Goal: Transaction & Acquisition: Purchase product/service

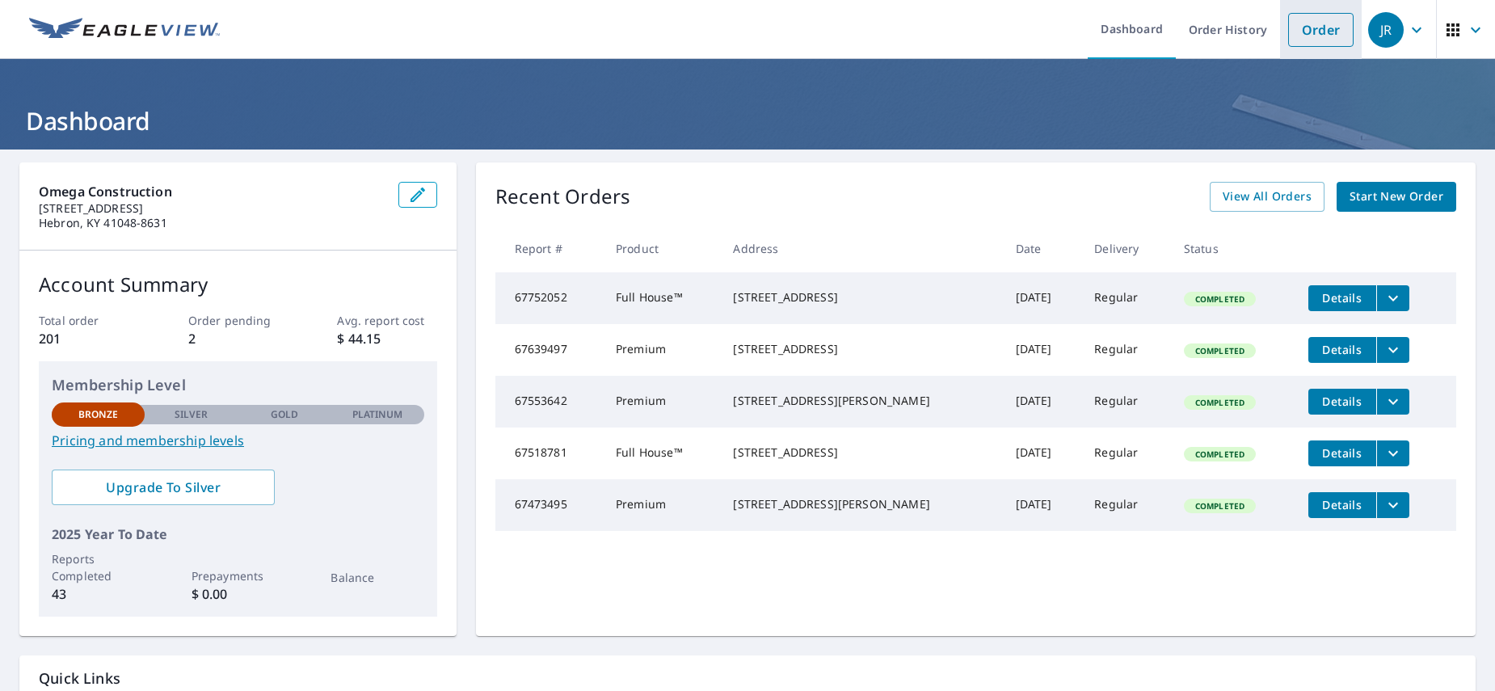
drag, startPoint x: 1317, startPoint y: 16, endPoint x: 1310, endPoint y: 27, distance: 12.8
click at [1317, 17] on link "Order" at bounding box center [1320, 30] width 65 height 34
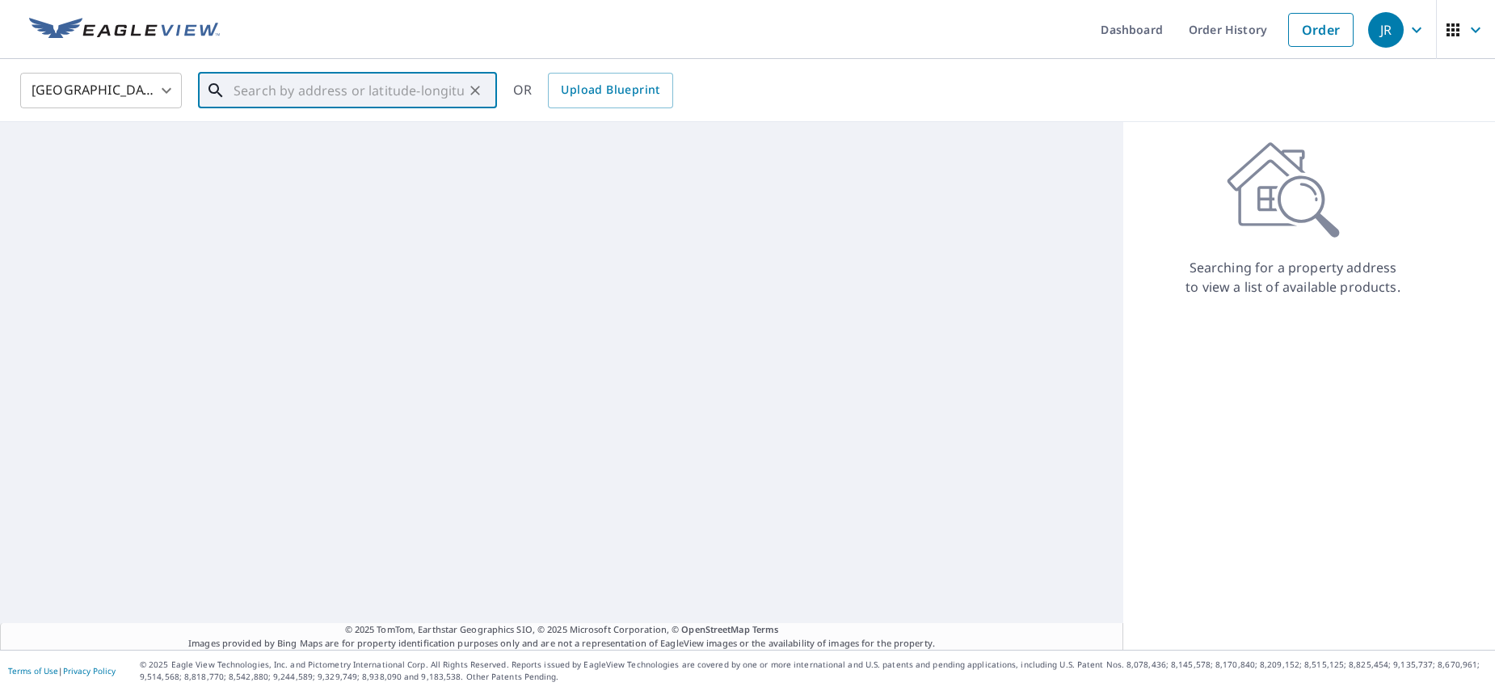
click at [246, 90] on input "text" at bounding box center [349, 90] width 230 height 45
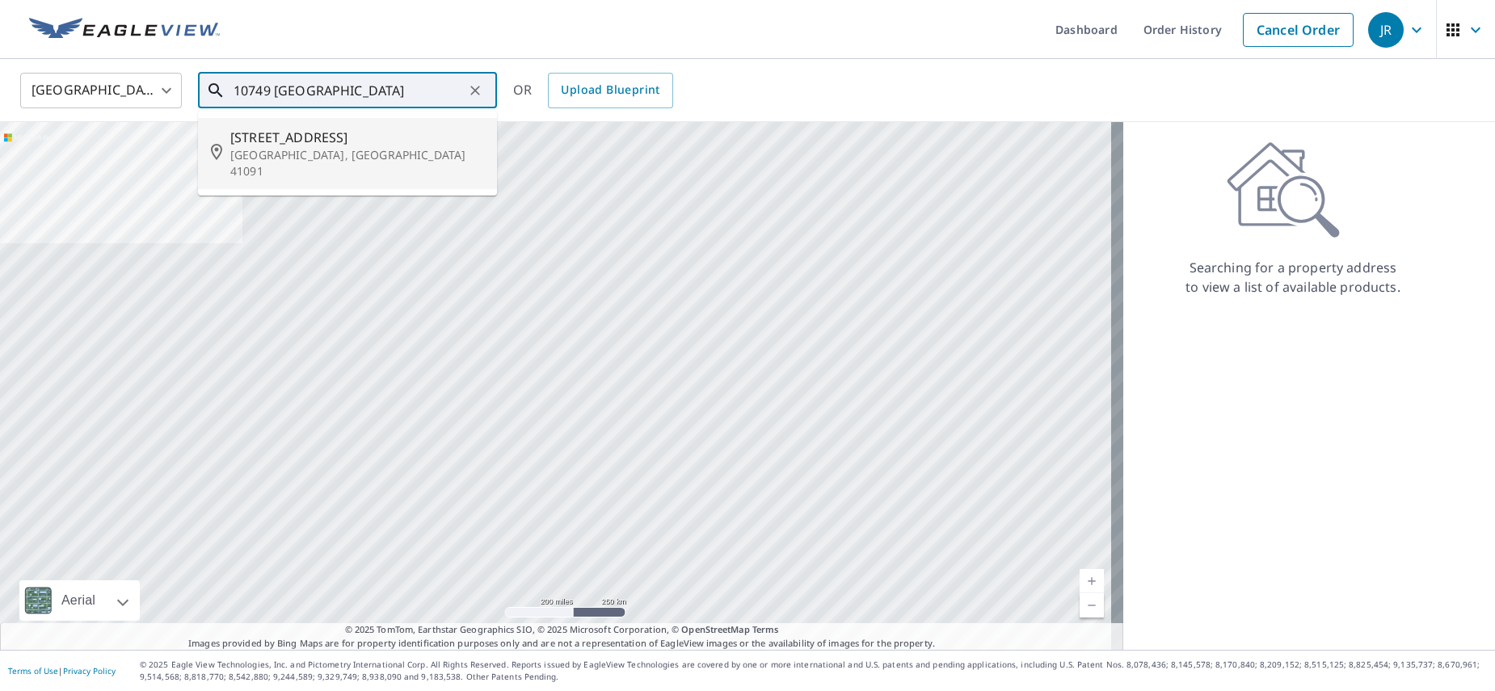
click at [311, 140] on span "[STREET_ADDRESS]" at bounding box center [357, 137] width 254 height 19
type input "[STREET_ADDRESS]"
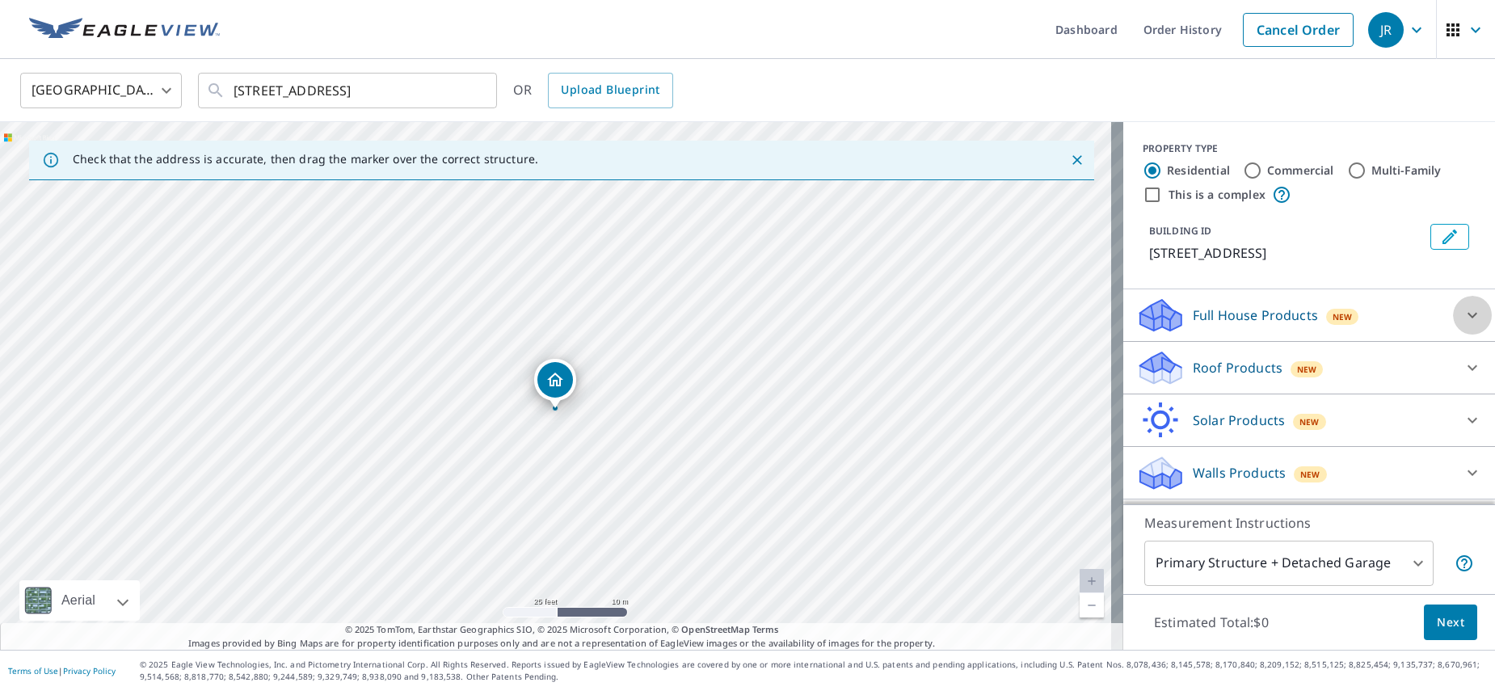
click at [1463, 315] on icon at bounding box center [1472, 315] width 19 height 19
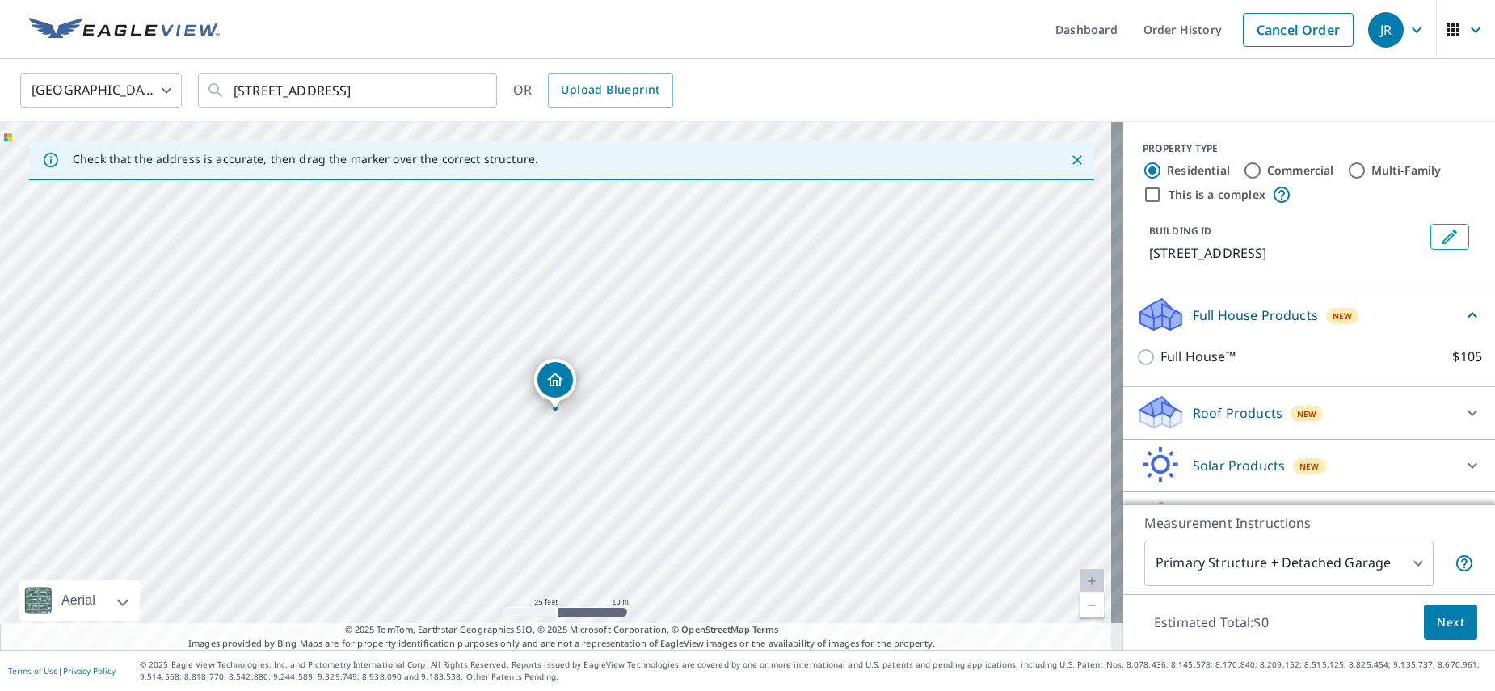
click at [1211, 421] on p "Roof Products" at bounding box center [1238, 412] width 90 height 19
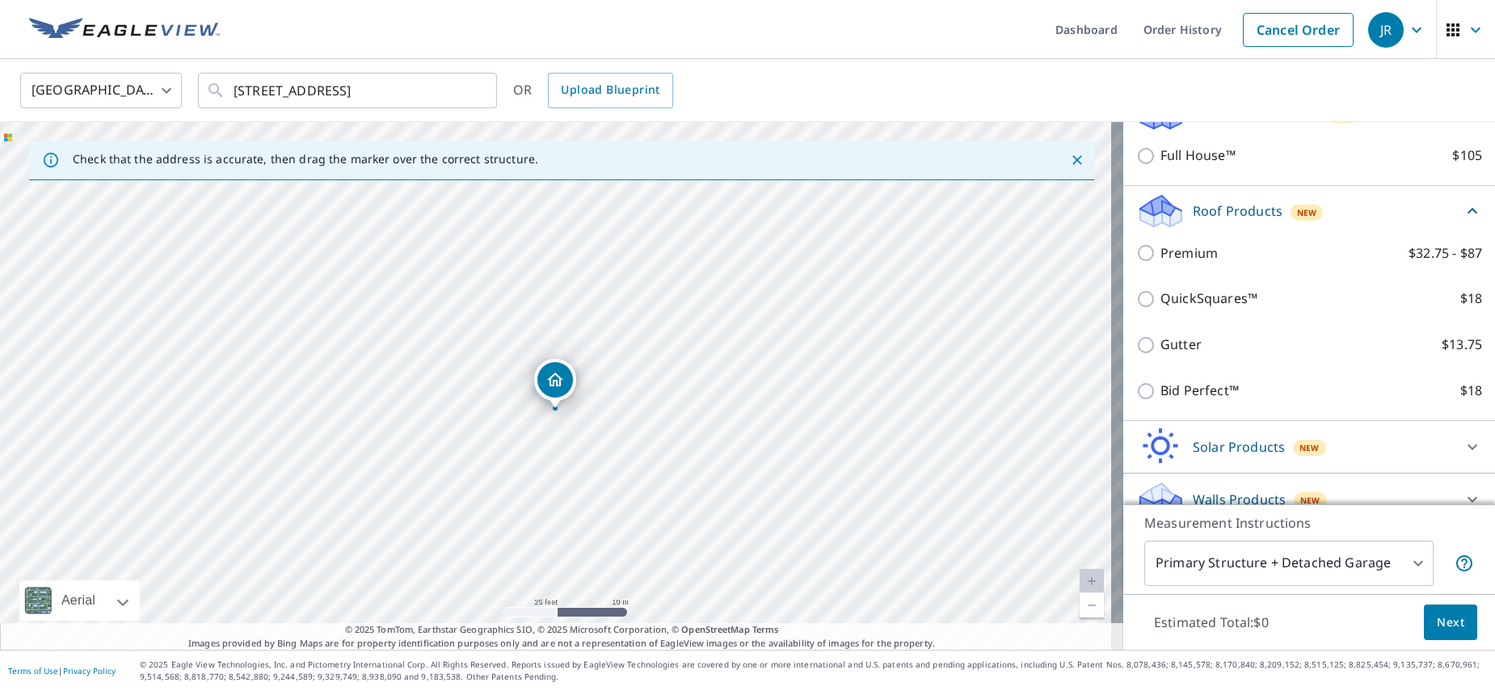
scroll to position [223, 0]
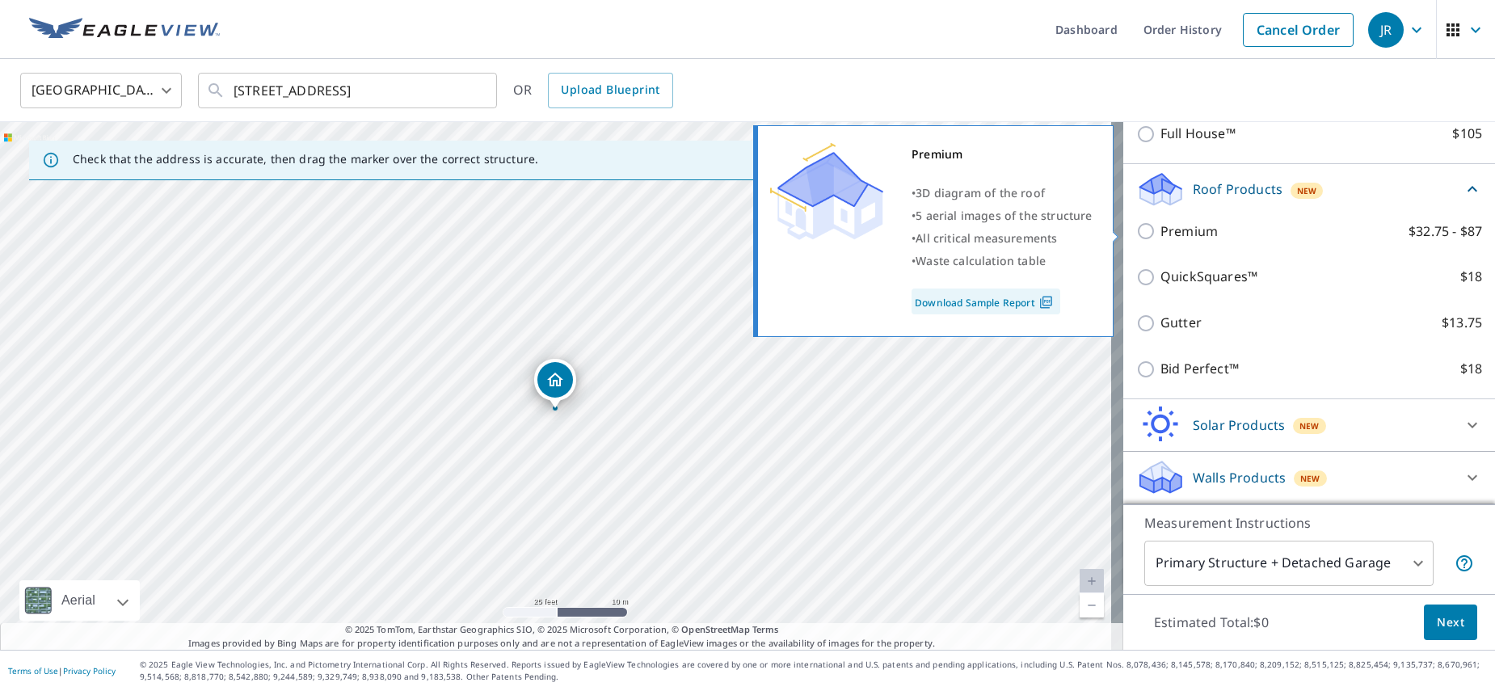
click at [1138, 238] on input "Premium $32.75 - $87" at bounding box center [1148, 230] width 24 height 19
checkbox input "true"
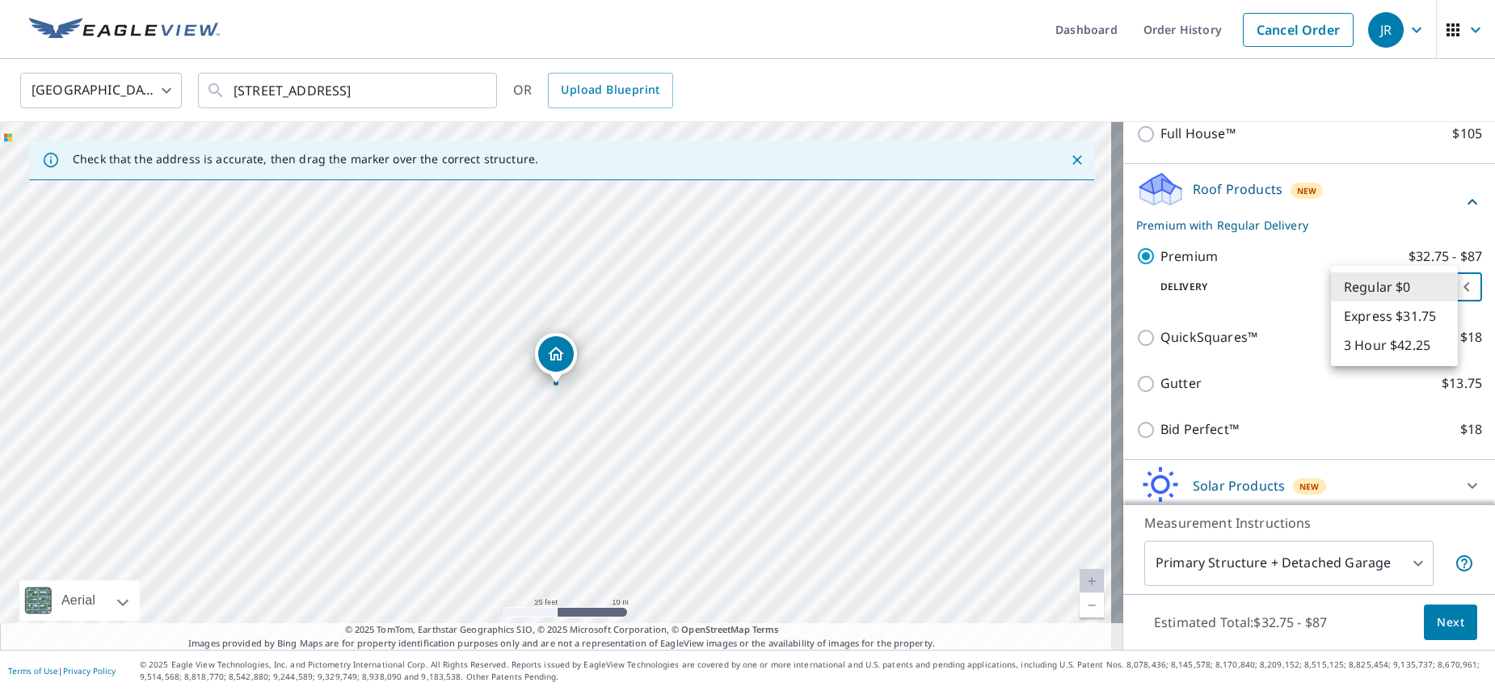
click at [1442, 283] on body "[PERSON_NAME] Dashboard Order History Cancel Order JR United States US ​ [STREE…" at bounding box center [747, 345] width 1495 height 691
click at [1406, 349] on li "3 Hour $42.25" at bounding box center [1394, 345] width 127 height 29
type input "7"
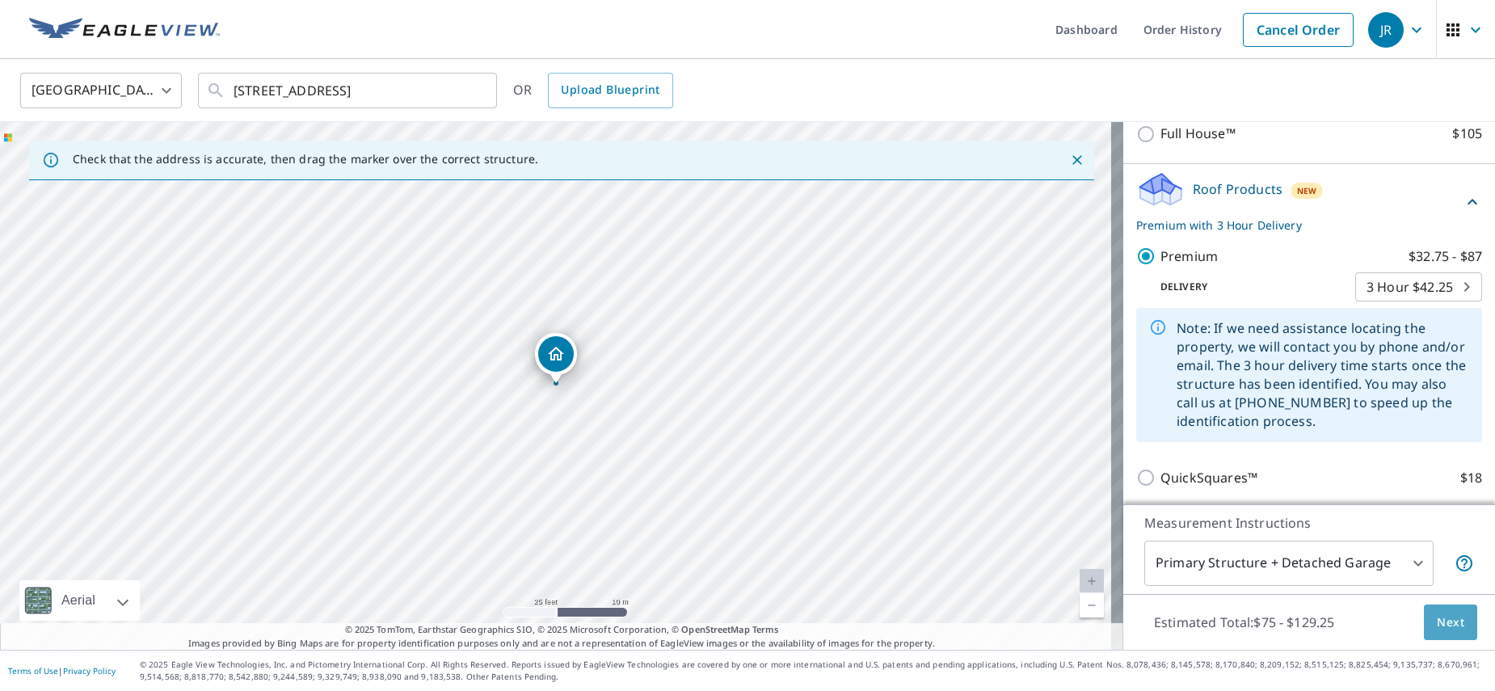
click at [1437, 619] on span "Next" at bounding box center [1450, 623] width 27 height 20
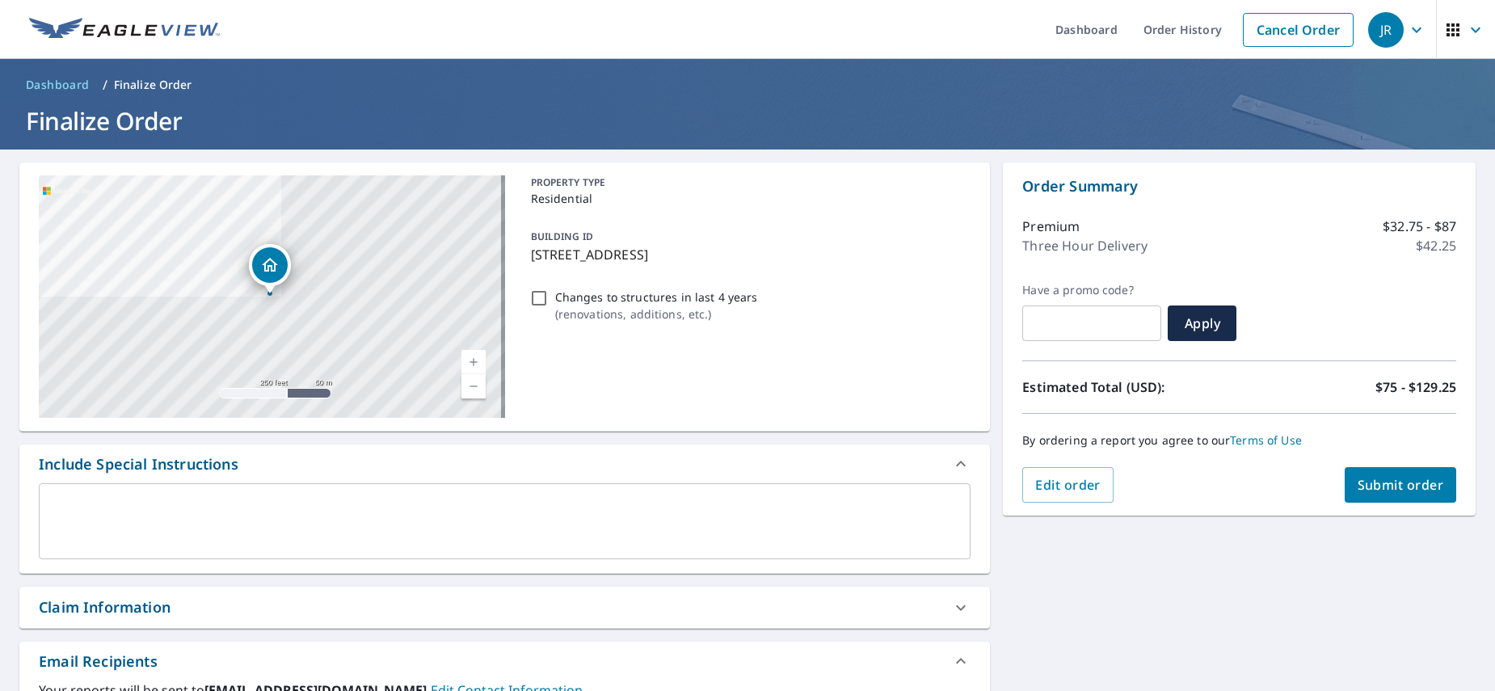
click at [1394, 485] on span "Submit order" at bounding box center [1401, 485] width 86 height 18
